Goal: Task Accomplishment & Management: Complete application form

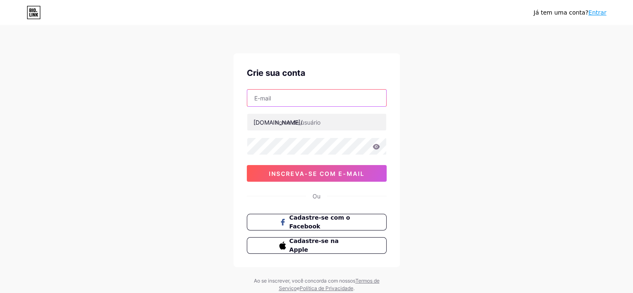
click at [325, 97] on input "text" at bounding box center [316, 97] width 139 height 17
type input "[PERSON_NAME][EMAIL_ADDRESS][DOMAIN_NAME]"
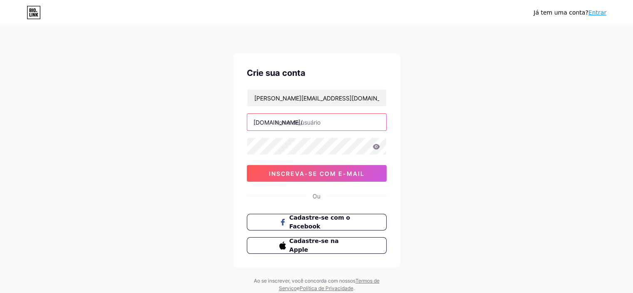
click at [329, 126] on input "text" at bounding box center [316, 122] width 139 height 17
type input "leoguerra"
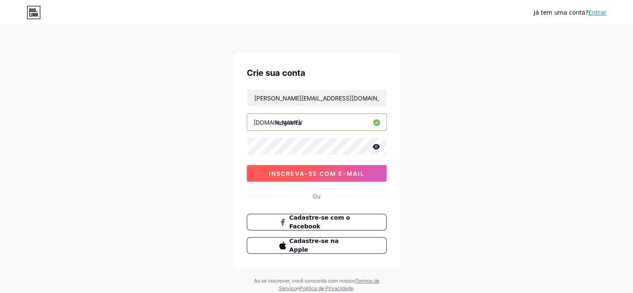
click at [354, 175] on font "inscreva-se com e-mail" at bounding box center [317, 173] width 96 height 7
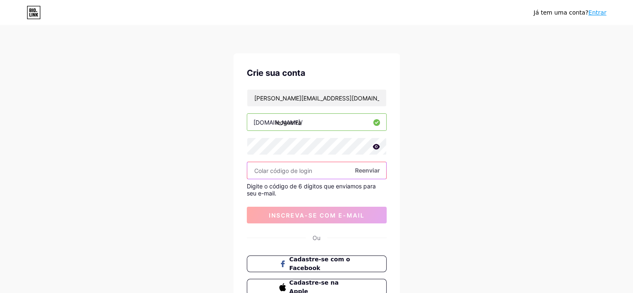
click at [328, 173] on input "text" at bounding box center [316, 170] width 139 height 17
click at [374, 174] on span "Reenviar" at bounding box center [367, 170] width 25 height 9
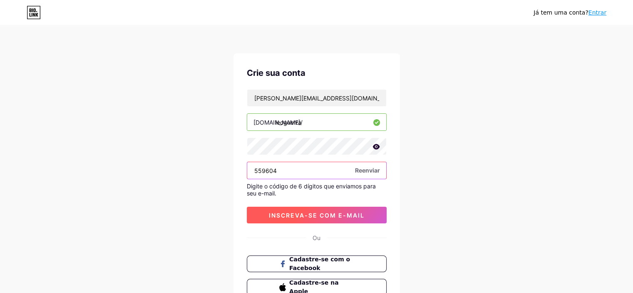
type input "559604"
click at [364, 210] on button "inscreva-se com e-mail" at bounding box center [317, 214] width 140 height 17
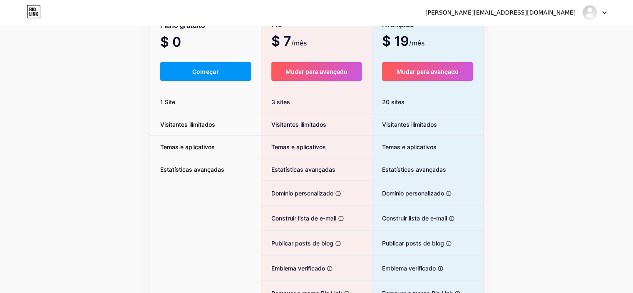
scroll to position [65, 0]
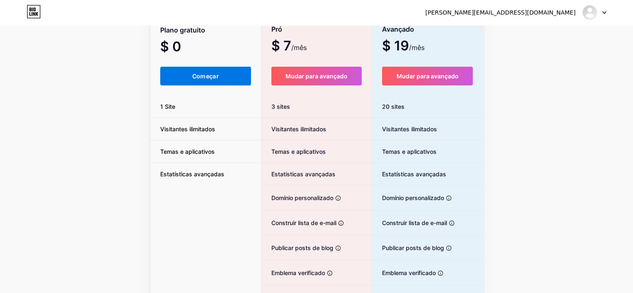
click at [236, 77] on button "Começar" at bounding box center [205, 76] width 91 height 19
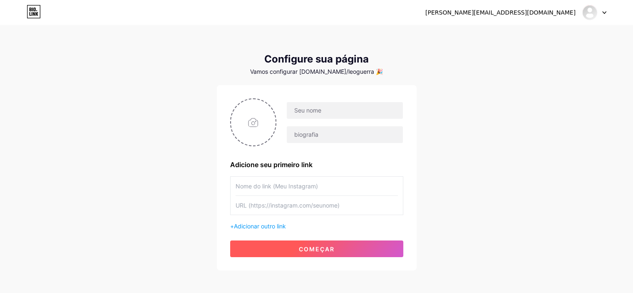
click at [340, 250] on button "começar" at bounding box center [316, 248] width 173 height 17
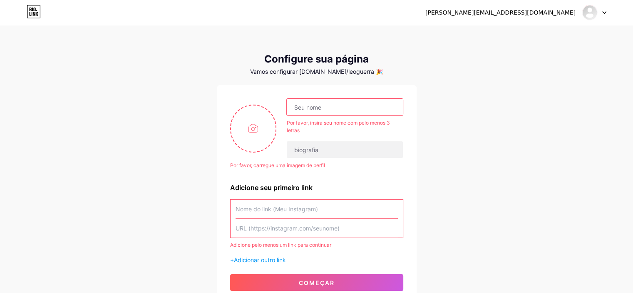
click at [346, 105] on input "text" at bounding box center [345, 107] width 116 height 17
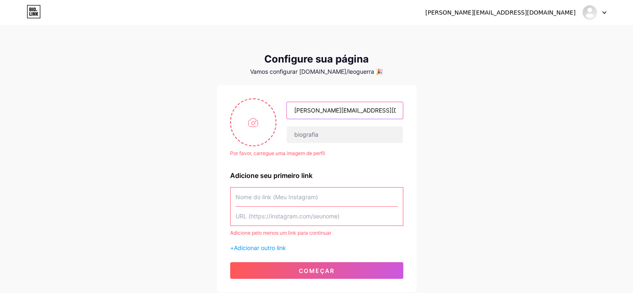
click at [389, 104] on input "[PERSON_NAME][EMAIL_ADDRESS][DOMAIN_NAME]" at bounding box center [345, 110] width 116 height 17
type input "l"
type input "[PERSON_NAME]"
click at [418, 146] on div "[PERSON_NAME][EMAIL_ADDRESS][DOMAIN_NAME] Painel Sair Configure sua página Vamo…" at bounding box center [316, 159] width 633 height 318
click at [385, 134] on input "text" at bounding box center [345, 134] width 116 height 17
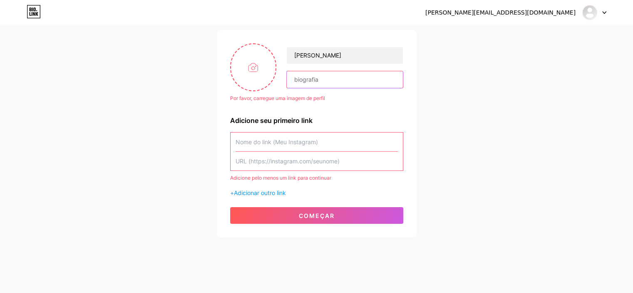
scroll to position [59, 0]
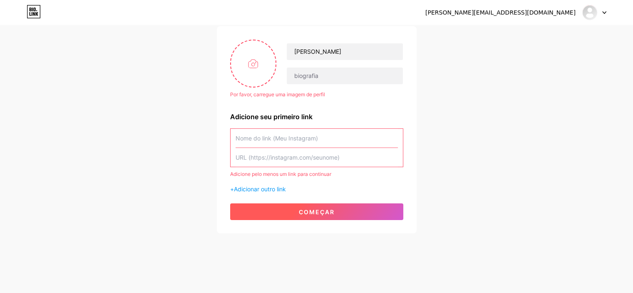
click at [303, 208] on font "começar" at bounding box center [317, 211] width 36 height 7
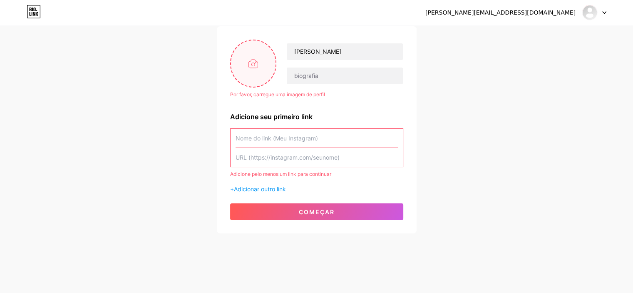
click at [265, 71] on input "file" at bounding box center [253, 63] width 45 height 46
type input "C:\fakepath\ChatGPT Image 13 de ago. de 2025, 11_50_13.png"
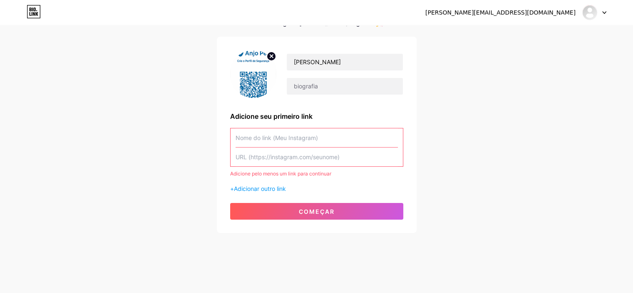
scroll to position [48, 0]
click at [270, 56] on circle at bounding box center [271, 56] width 9 height 9
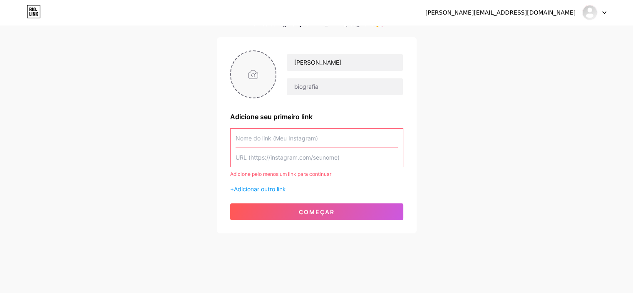
click at [262, 78] on input "file" at bounding box center [253, 74] width 45 height 46
type input "C:\fakepath\BJ8A8317.jpg"
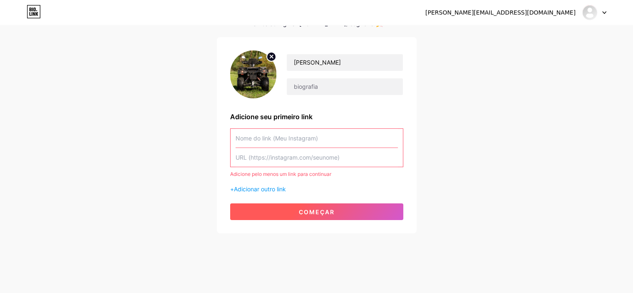
click at [343, 208] on button "começar" at bounding box center [316, 211] width 173 height 17
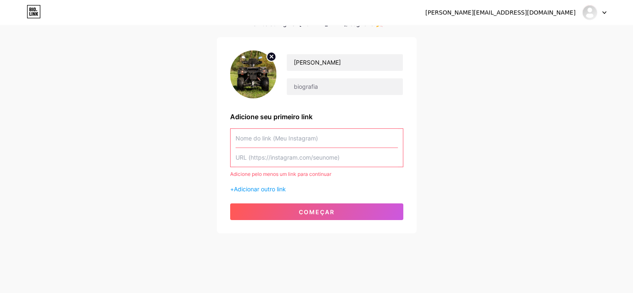
click at [292, 136] on input "text" at bounding box center [317, 138] width 162 height 19
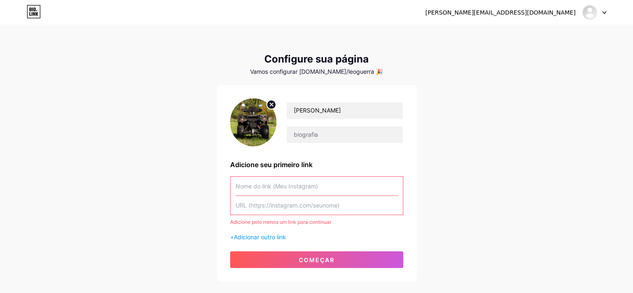
click at [599, 16] on div at bounding box center [594, 12] width 24 height 15
click at [521, 37] on link "Painel" at bounding box center [554, 34] width 103 height 22
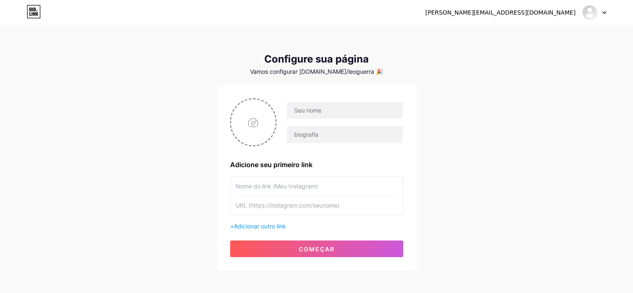
click at [322, 181] on input "text" at bounding box center [317, 185] width 162 height 19
click at [284, 204] on input "text" at bounding box center [317, 205] width 162 height 19
paste input "[URL][DOMAIN_NAME]"
type input "[URL][DOMAIN_NAME]"
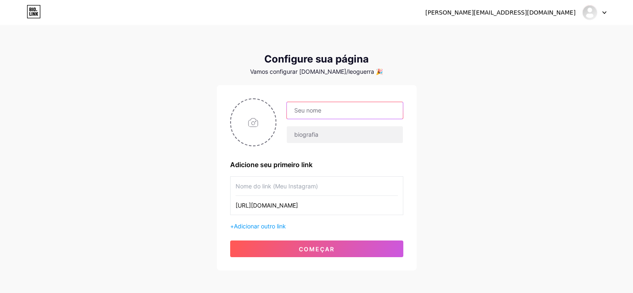
click at [334, 112] on input "text" at bounding box center [345, 110] width 116 height 17
type input "[PERSON_NAME]"
click at [340, 145] on div "[PERSON_NAME]" at bounding box center [316, 122] width 173 height 48
click at [335, 184] on input "text" at bounding box center [317, 185] width 162 height 19
click at [274, 132] on input "file" at bounding box center [253, 122] width 45 height 46
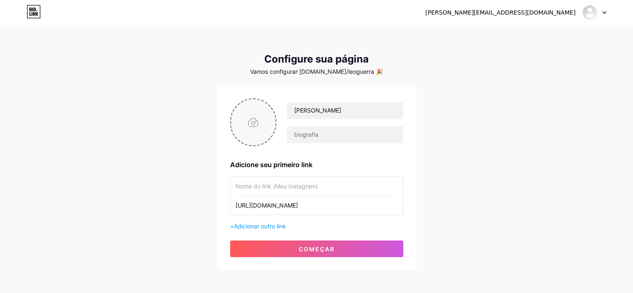
type input "C:\fakepath\BJ8A7613.jpg"
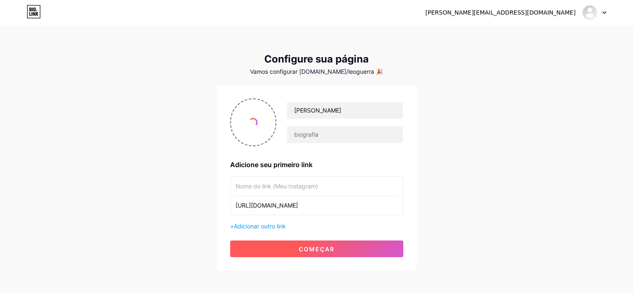
click at [352, 244] on button "começar" at bounding box center [316, 248] width 173 height 17
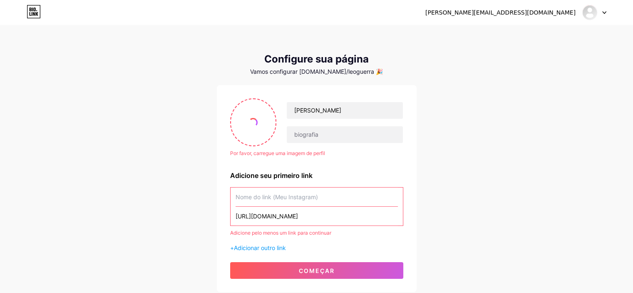
click at [315, 194] on input "text" at bounding box center [317, 196] width 162 height 19
paste input "[DOMAIN_NAME]"
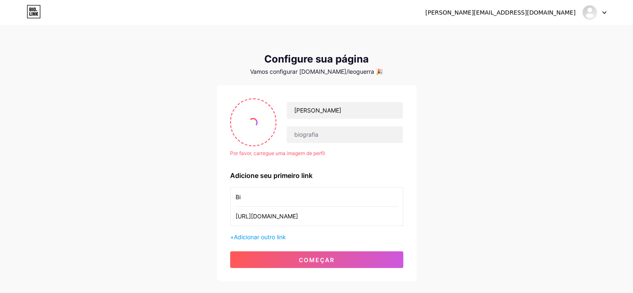
type input "B"
click at [300, 200] on input "text" at bounding box center [317, 196] width 162 height 19
paste input "[URL][DOMAIN_NAME]"
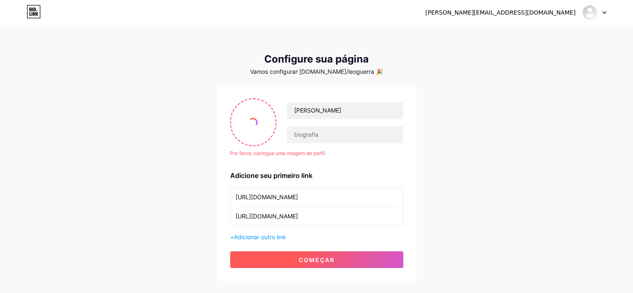
type input "[URL][DOMAIN_NAME]"
click at [310, 263] on button "começar" at bounding box center [316, 259] width 173 height 17
click at [315, 259] on font "começar" at bounding box center [317, 259] width 36 height 7
